Goal: Find specific page/section: Find specific page/section

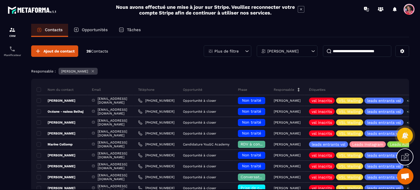
scroll to position [617, 0]
click at [100, 29] on p "Opportunités" at bounding box center [95, 29] width 26 height 5
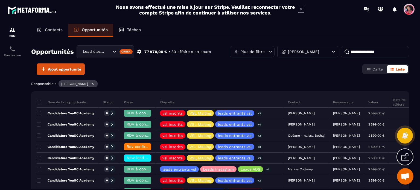
click at [54, 31] on p "Contacts" at bounding box center [54, 29] width 18 height 5
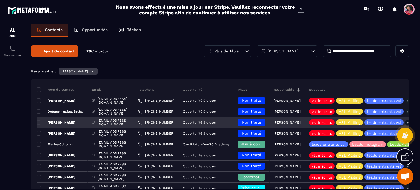
click at [261, 124] on span "Non traité" at bounding box center [251, 122] width 19 height 4
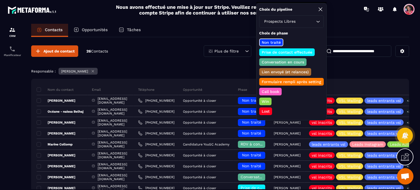
click at [296, 60] on p "Conversation en cours" at bounding box center [283, 61] width 44 height 5
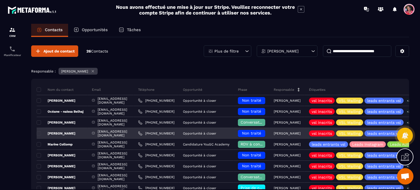
click at [76, 134] on p "[PERSON_NAME]" at bounding box center [56, 133] width 39 height 4
